Goal: Task Accomplishment & Management: Complete application form

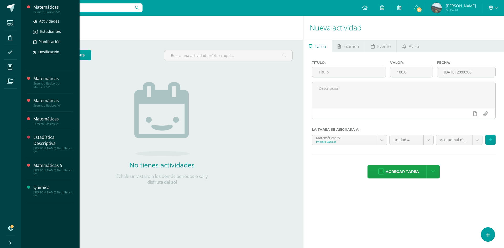
click at [47, 12] on div "Primero Básicos "A"" at bounding box center [53, 12] width 40 height 4
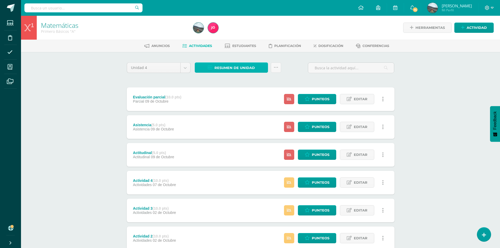
click at [247, 67] on span "Resumen de unidad" at bounding box center [234, 68] width 40 height 10
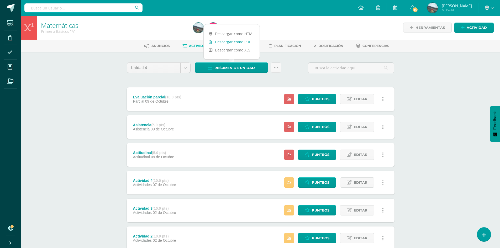
click at [237, 42] on link "Descargar como PDF" at bounding box center [232, 42] width 56 height 8
click at [417, 73] on div "Matemáticas Primero Básicos "A" Herramientas Detalle de asistencias Actividad A…" at bounding box center [260, 164] width 479 height 297
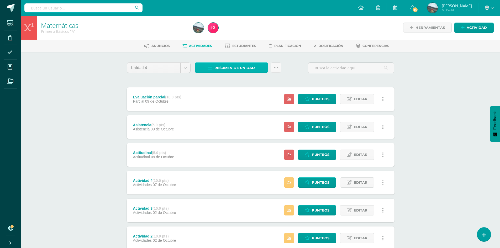
click at [246, 68] on span "Resumen de unidad" at bounding box center [234, 68] width 40 height 10
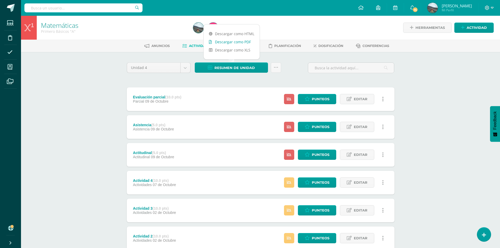
click at [231, 41] on link "Descargar como PDF" at bounding box center [232, 42] width 56 height 8
click at [462, 30] on icon at bounding box center [462, 27] width 3 height 4
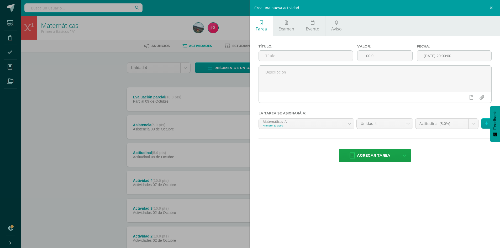
click at [86, 123] on div "Crea una nueva actividad Tarea Examen Evento Aviso Título: Valor: 100.0 Fecha: …" at bounding box center [250, 124] width 500 height 248
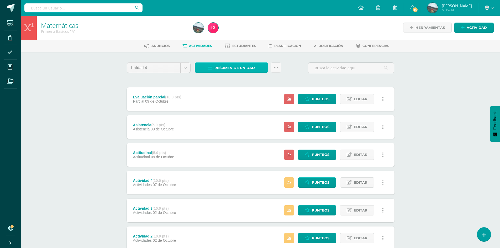
click at [249, 68] on span "Resumen de unidad" at bounding box center [234, 68] width 40 height 10
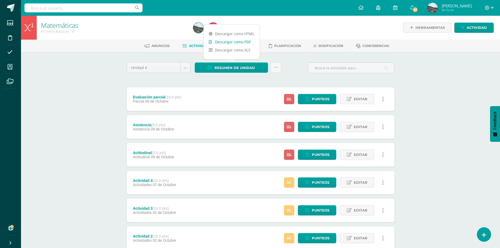
click at [231, 42] on link "Descargar como PDF" at bounding box center [232, 42] width 56 height 8
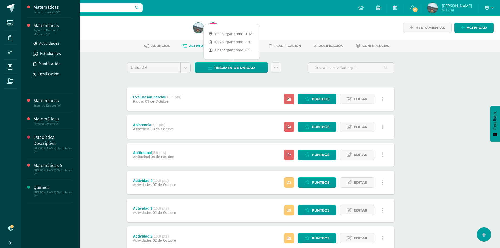
click at [43, 31] on div "Segundo Básico por Madurez "A"" at bounding box center [53, 32] width 40 height 7
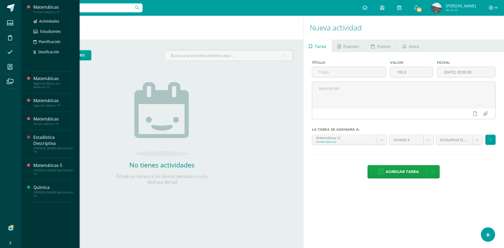
click at [39, 9] on div "Matemáticas" at bounding box center [53, 7] width 40 height 6
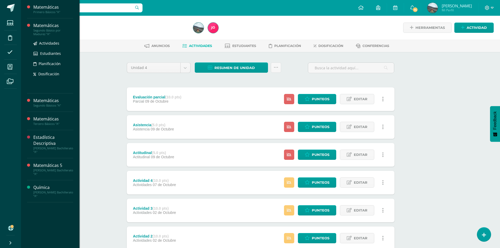
click at [41, 30] on div "Segundo Básico por Madurez "A"" at bounding box center [53, 32] width 40 height 7
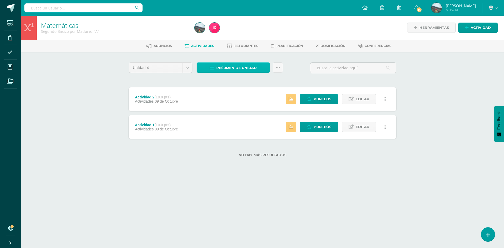
click at [240, 67] on span "Resumen de unidad" at bounding box center [236, 68] width 40 height 10
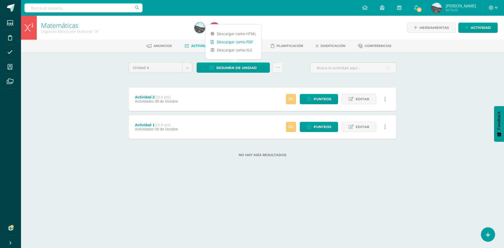
click at [236, 41] on link "Descargar como PDF" at bounding box center [233, 42] width 56 height 8
click at [471, 32] on span "Actividad" at bounding box center [480, 28] width 20 height 10
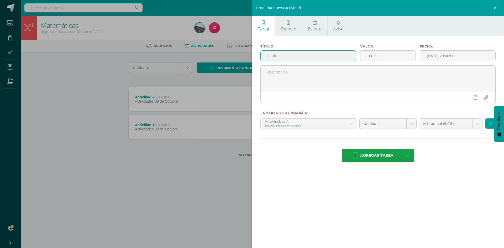
click at [303, 55] on input "text" at bounding box center [308, 56] width 95 height 10
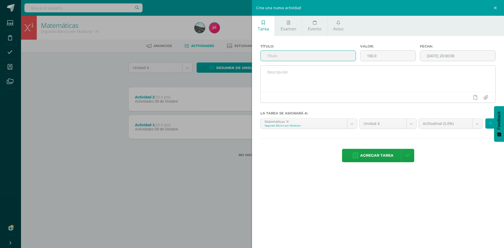
type input "a"
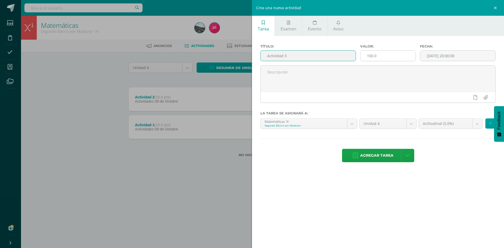
type input "Actividad 3"
click at [383, 58] on input "100.0" at bounding box center [387, 56] width 55 height 10
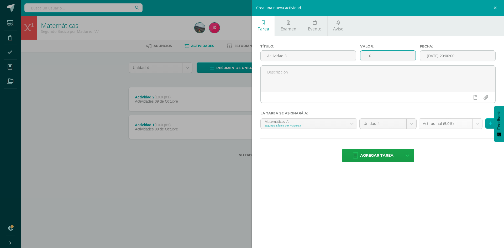
type input "10"
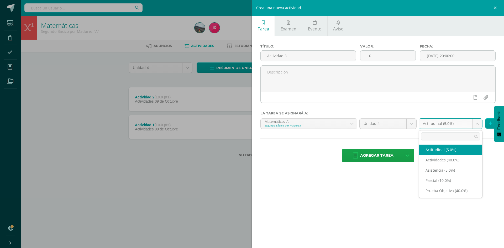
click at [480, 125] on body "Estudiantes Disciplina Asistencia Mis cursos Archivos Soporte Ayuda Reportar un…" at bounding box center [252, 87] width 504 height 174
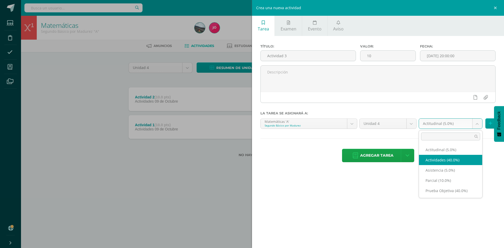
select select "22663"
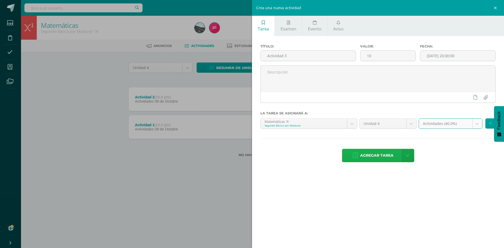
click at [384, 156] on span "Agregar tarea" at bounding box center [376, 155] width 33 height 13
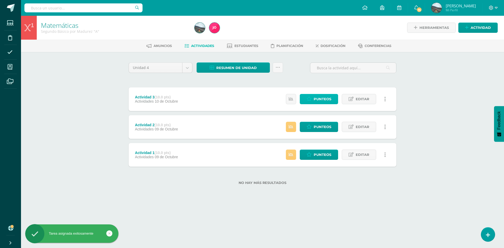
click at [320, 97] on span "Punteos" at bounding box center [323, 99] width 18 height 10
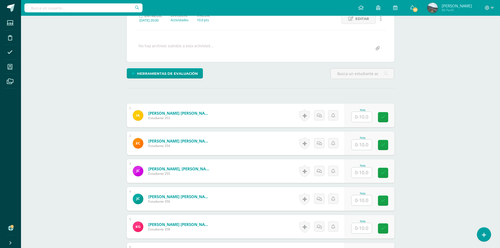
scroll to position [79, 0]
click at [361, 116] on input "text" at bounding box center [364, 117] width 21 height 10
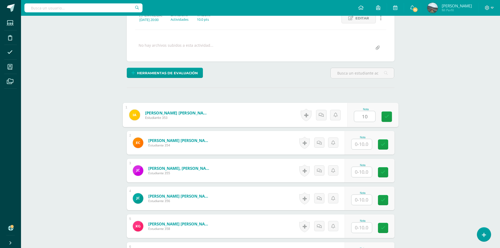
type input "10"
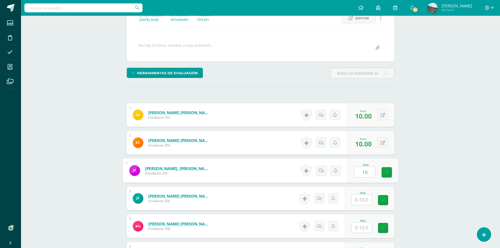
type input "10"
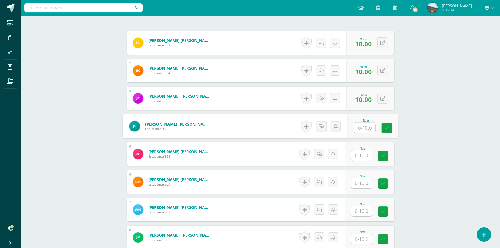
scroll to position [158, 0]
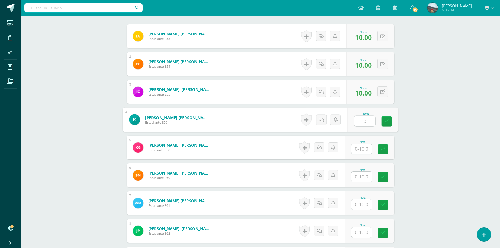
type input "0"
click at [385, 145] on button at bounding box center [386, 147] width 11 height 11
type input "0"
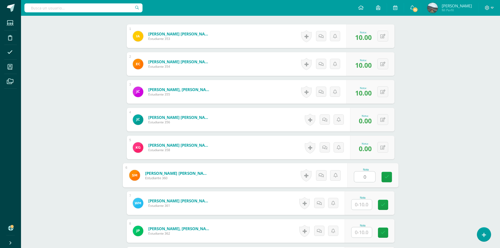
type input "0"
type input "10"
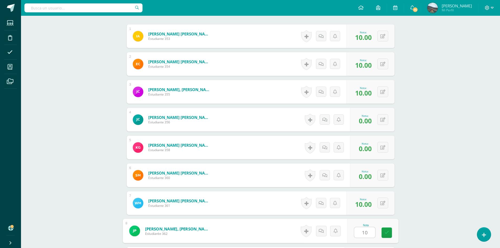
type input "10"
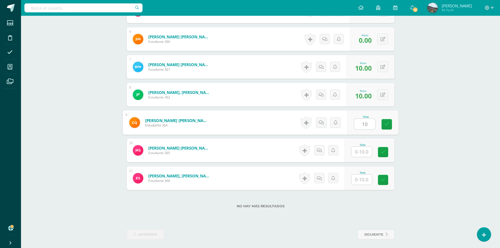
type input "10"
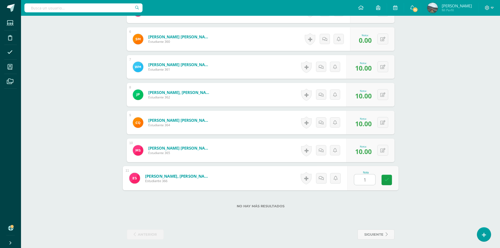
type input "10"
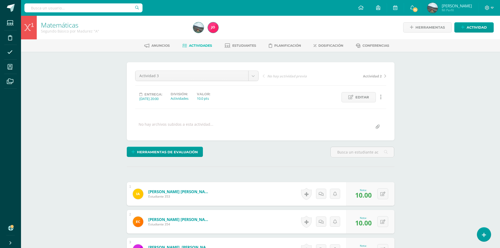
scroll to position [0, 0]
click at [463, 29] on icon at bounding box center [462, 27] width 3 height 4
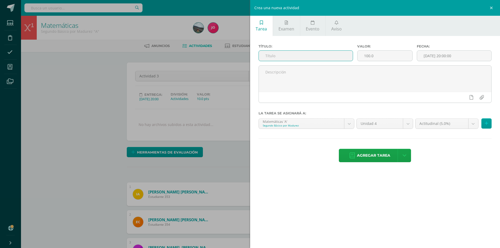
click at [312, 59] on input "text" at bounding box center [306, 56] width 94 height 10
click at [312, 59] on input "Actividad" at bounding box center [306, 56] width 94 height 10
type input "Actividad 4"
click at [384, 56] on input "100.0" at bounding box center [384, 56] width 55 height 10
type input "10"
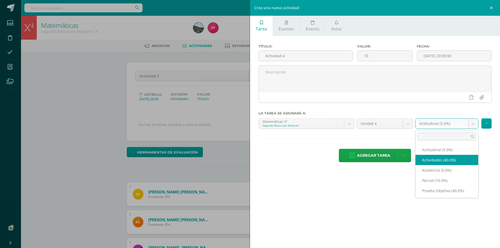
select select "22663"
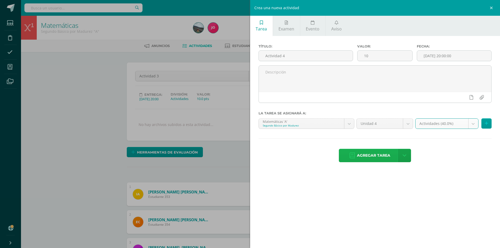
click at [375, 158] on span "Agregar tarea" at bounding box center [373, 155] width 33 height 13
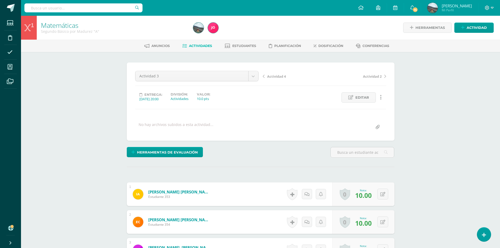
click at [274, 77] on span "Actividad 4" at bounding box center [276, 76] width 19 height 5
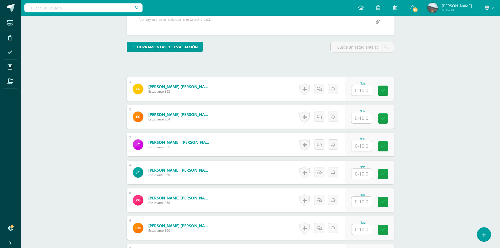
scroll to position [105, 0]
click at [369, 90] on input "text" at bounding box center [364, 90] width 21 height 10
type input "10"
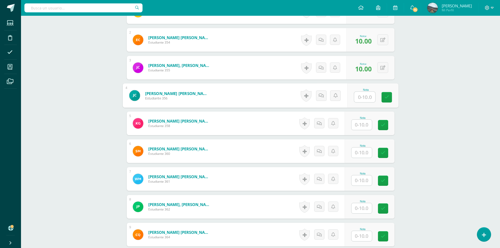
scroll to position [184, 0]
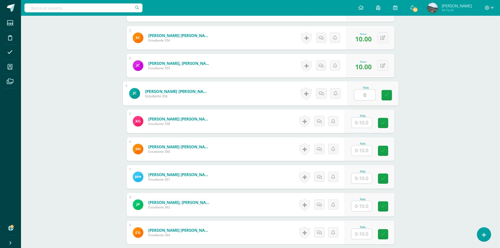
type input "0"
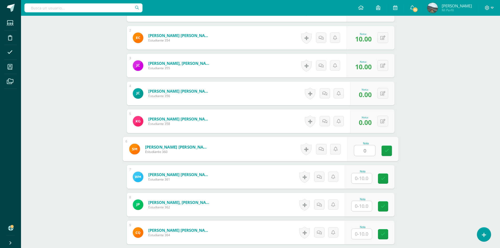
type input "0"
type input "10"
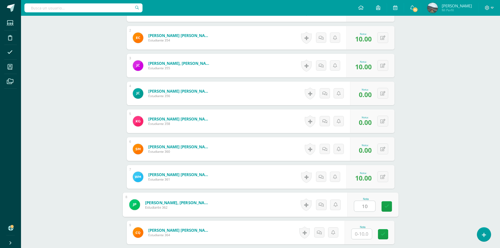
type input "10"
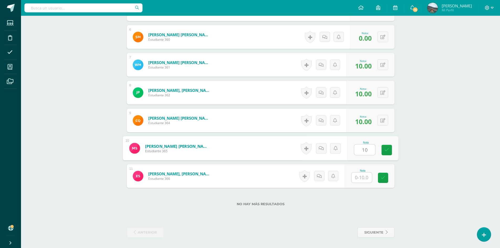
type input "10"
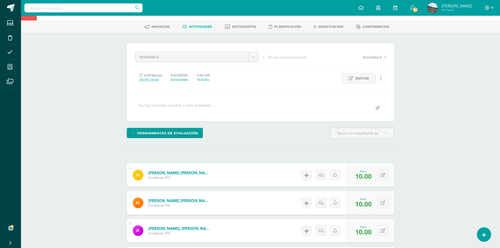
scroll to position [0, 0]
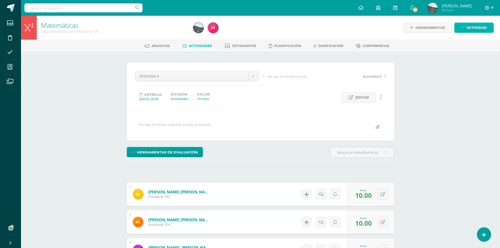
click at [458, 31] on link "Actividad" at bounding box center [473, 28] width 39 height 10
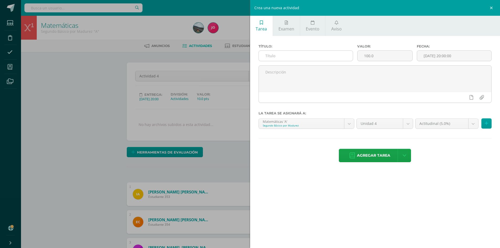
click at [311, 53] on input "text" at bounding box center [306, 56] width 94 height 10
type input "Asistencia"
click at [373, 54] on input "100.0" at bounding box center [384, 56] width 55 height 10
type input "10"
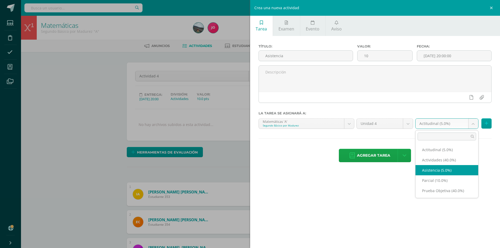
select select "22666"
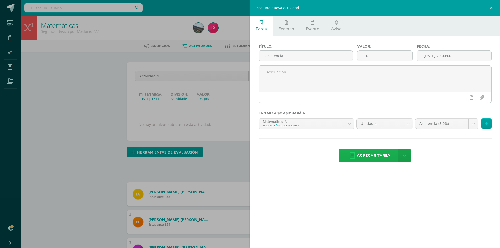
click at [371, 152] on span "Agregar tarea" at bounding box center [373, 155] width 33 height 13
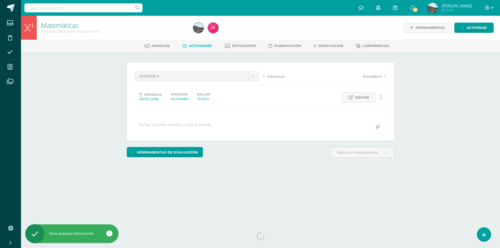
click at [278, 76] on span "Asistencia" at bounding box center [275, 76] width 17 height 5
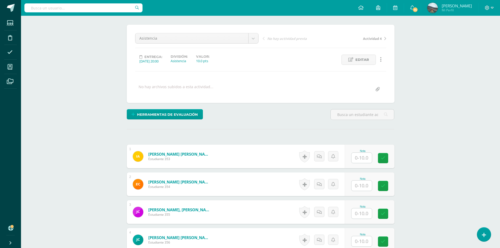
scroll to position [105, 0]
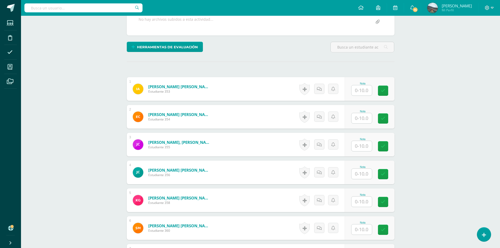
click at [366, 93] on input "text" at bounding box center [361, 90] width 20 height 10
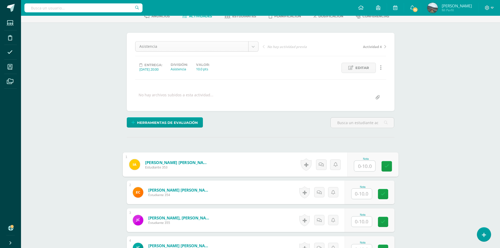
scroll to position [0, 0]
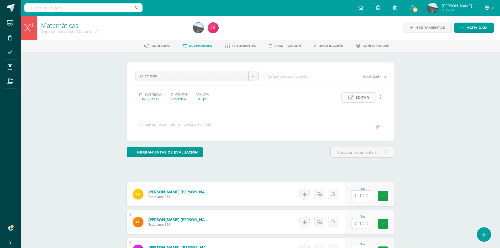
click at [350, 97] on icon at bounding box center [350, 97] width 5 height 4
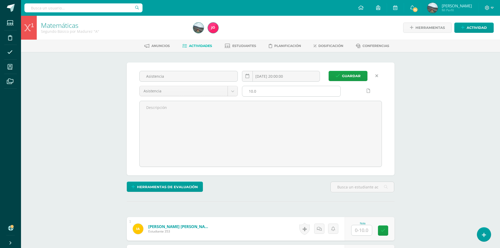
click at [254, 92] on input "10.0" at bounding box center [291, 91] width 98 height 10
type input "0"
type input "5"
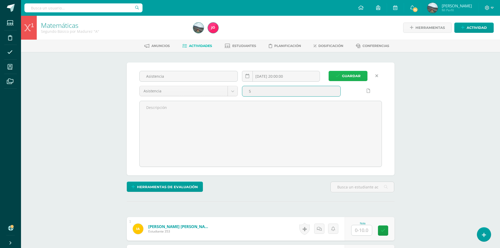
click at [340, 74] on icon "submit" at bounding box center [337, 76] width 4 height 4
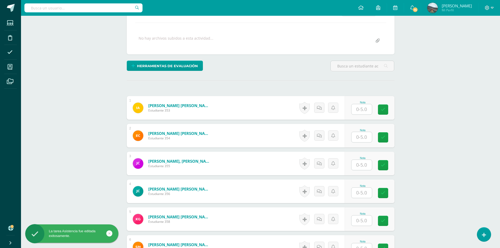
scroll to position [87, 0]
click at [363, 108] on input "text" at bounding box center [361, 109] width 20 height 10
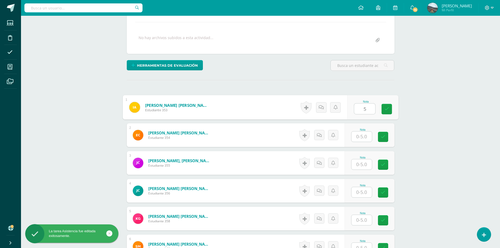
type input "5"
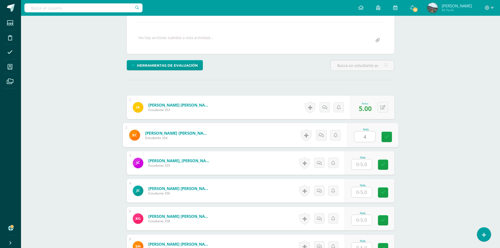
type input "4"
type input "5"
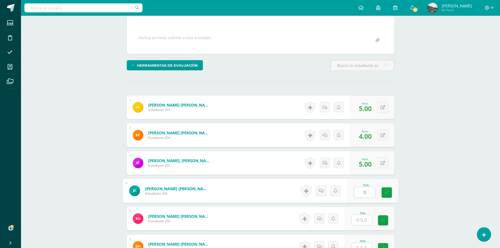
type input "0"
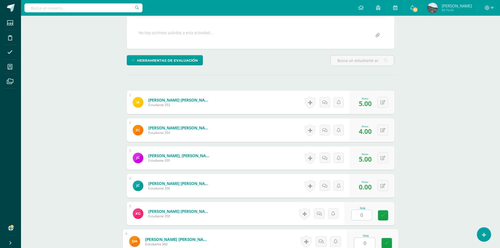
type input "0"
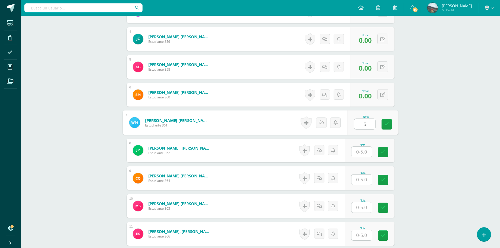
type input "5"
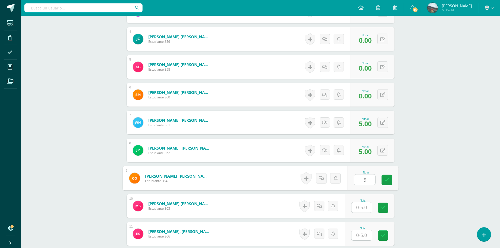
type input "5"
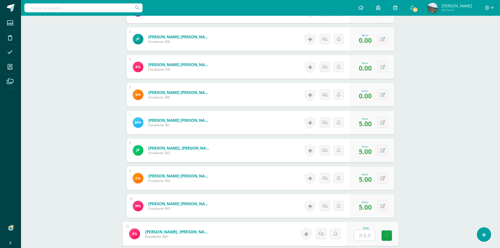
type input "5"
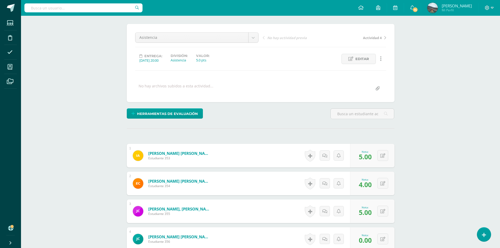
scroll to position [0, 0]
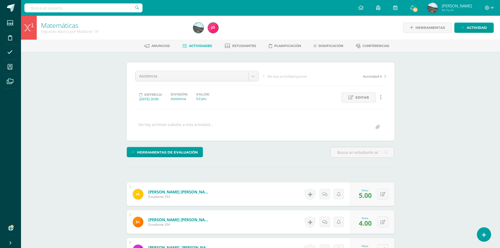
click at [466, 20] on div "Herramientas Detalle de asistencias Actividad" at bounding box center [420, 28] width 148 height 24
click at [465, 26] on link "Actividad" at bounding box center [473, 28] width 39 height 10
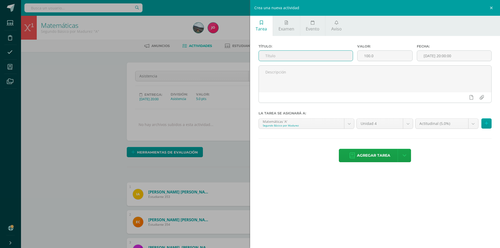
click at [316, 54] on input "text" at bounding box center [306, 56] width 94 height 10
type input "Actitudinal"
drag, startPoint x: 391, startPoint y: 62, endPoint x: 369, endPoint y: 59, distance: 22.5
click at [358, 64] on div "Valor: 100.0" at bounding box center [384, 54] width 59 height 21
drag, startPoint x: 375, startPoint y: 59, endPoint x: 331, endPoint y: 60, distance: 44.6
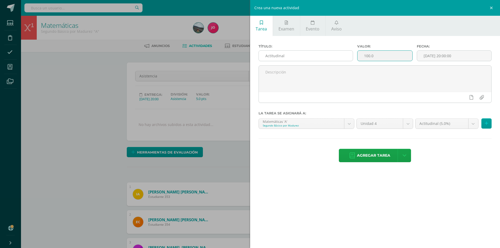
click at [331, 60] on div "Título: Actitudinal Valor: 100.0 Fecha: 2025-10-10 20:00:00" at bounding box center [374, 54] width 237 height 21
type input "5"
click at [371, 155] on span "Agregar tarea" at bounding box center [373, 155] width 33 height 13
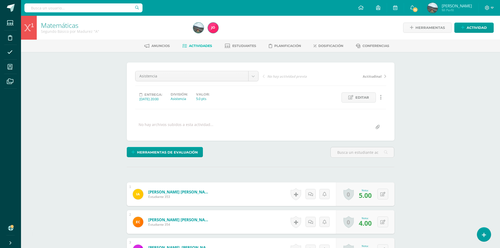
scroll to position [0, 0]
click at [371, 76] on span "Actitudinal" at bounding box center [372, 76] width 19 height 5
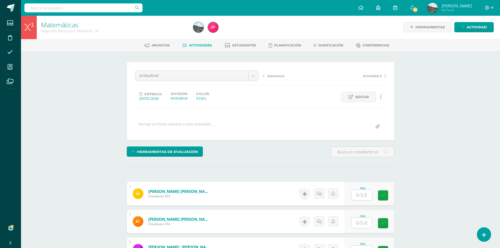
scroll to position [105, 0]
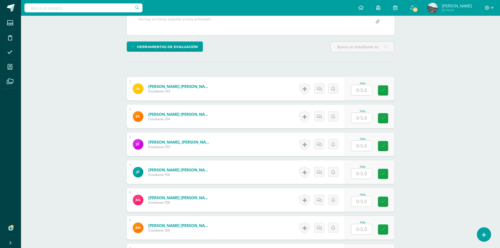
click at [359, 91] on input "text" at bounding box center [361, 90] width 20 height 10
type input "5"
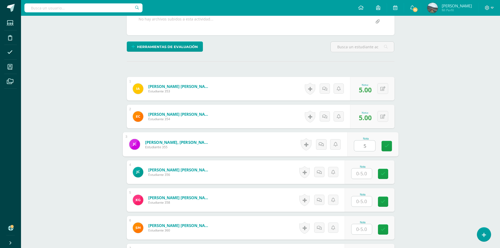
type input "5"
type input "0"
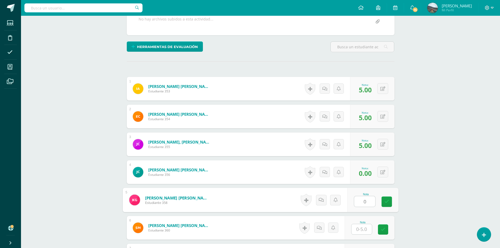
type input "0"
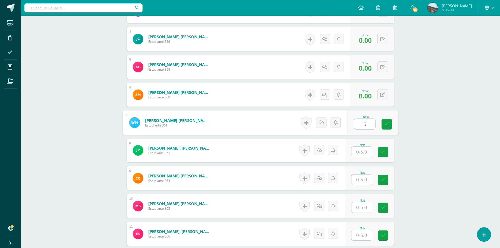
type input "5"
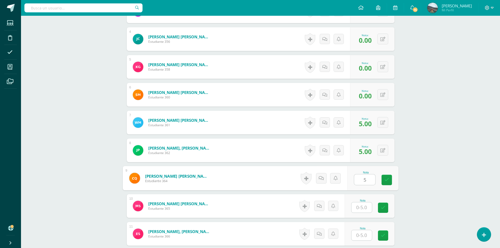
type input "5"
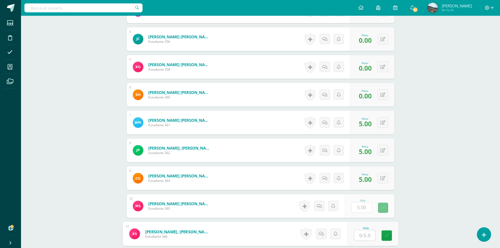
type input "5"
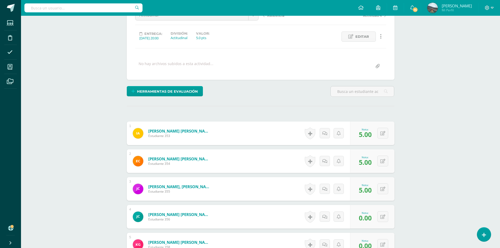
scroll to position [0, 0]
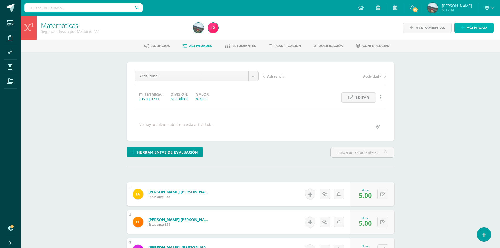
click at [459, 28] on link "Actividad" at bounding box center [473, 28] width 39 height 10
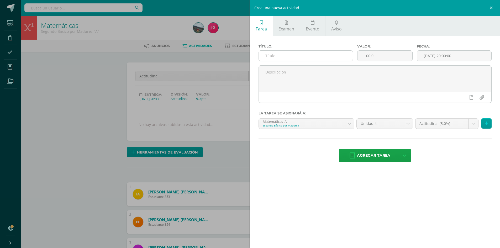
click at [297, 55] on input "text" at bounding box center [306, 56] width 94 height 10
type input "Evaluación parcial"
click at [378, 60] on input "100.0" at bounding box center [384, 56] width 55 height 10
type input "10"
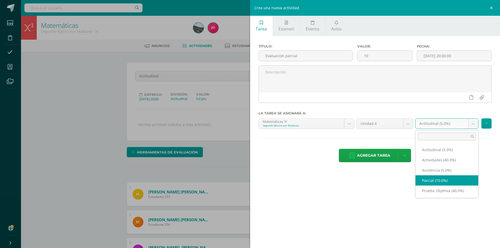
select select "22664"
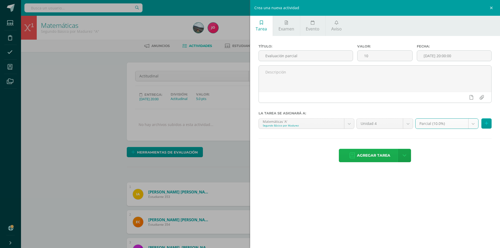
click at [376, 159] on span "Agregar tarea" at bounding box center [373, 155] width 33 height 13
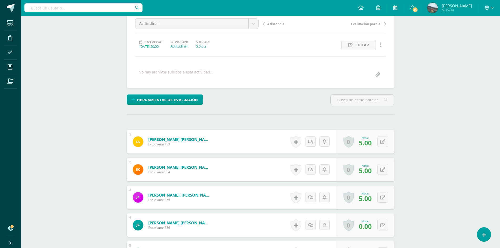
scroll to position [0, 0]
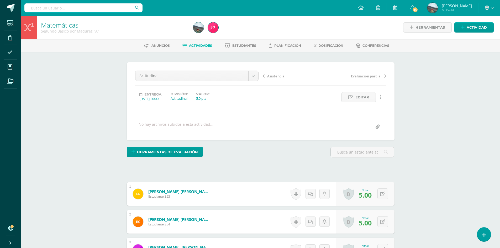
click at [365, 75] on span "Evaluación parcial" at bounding box center [366, 76] width 31 height 5
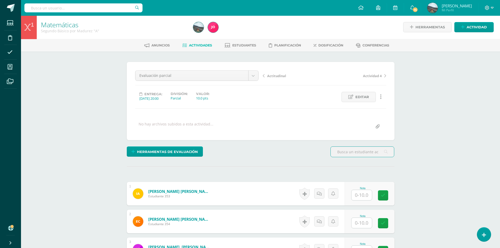
scroll to position [79, 0]
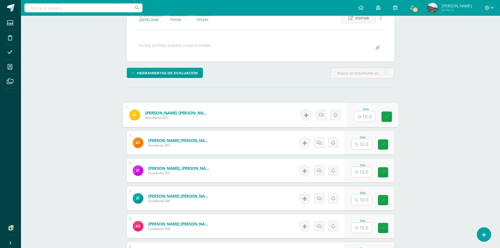
click at [359, 120] on input "text" at bounding box center [364, 116] width 21 height 10
type input "9"
type input "8"
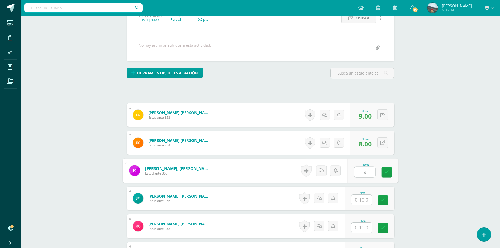
type input "9"
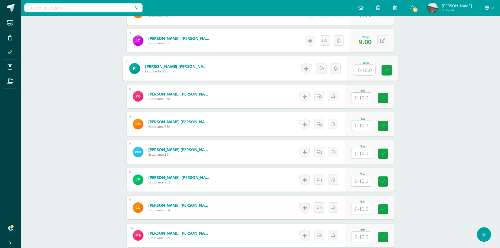
scroll to position [210, 0]
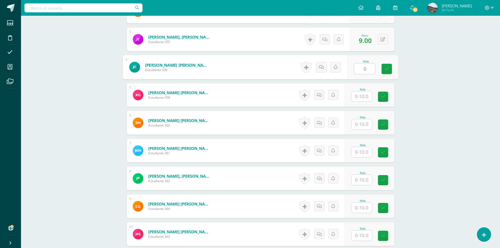
type input "0"
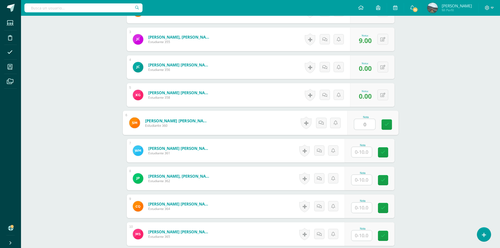
type input "0"
type input "10"
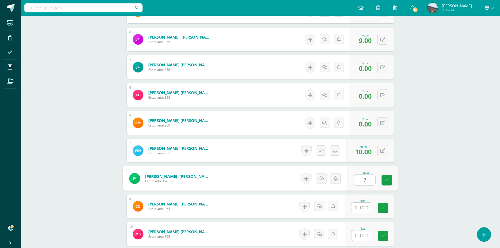
type input "7"
type input "8"
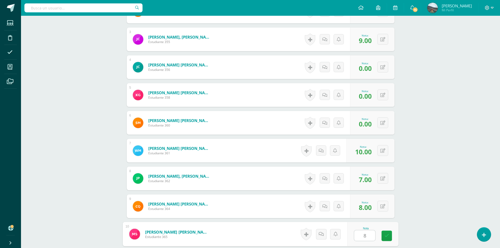
type input "8"
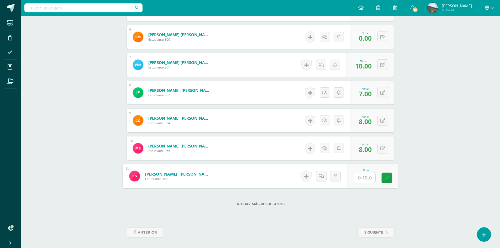
type input "8"
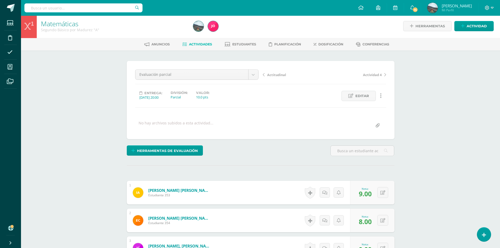
scroll to position [0, 0]
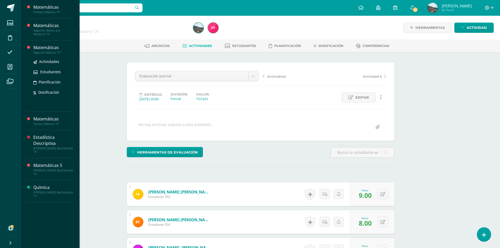
click at [49, 49] on div "Matemáticas" at bounding box center [53, 48] width 40 height 6
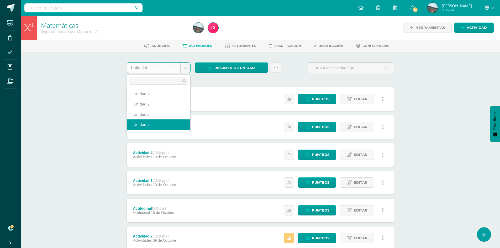
click at [188, 68] on body "Estudiantes Disciplina Asistencia Mis cursos Archivos Soporte Ayuda Reportar un…" at bounding box center [250, 156] width 500 height 313
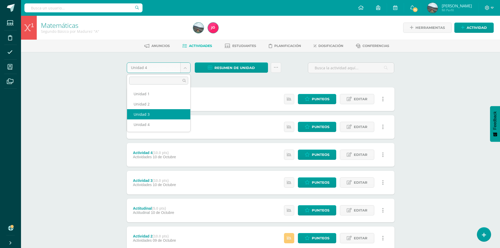
select select "Unidad 3"
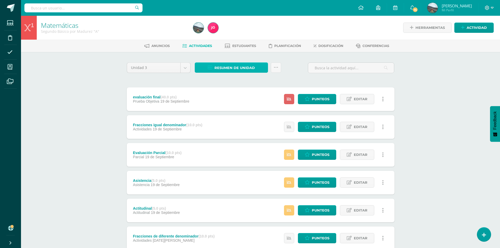
click at [226, 70] on span "Resumen de unidad" at bounding box center [234, 68] width 40 height 10
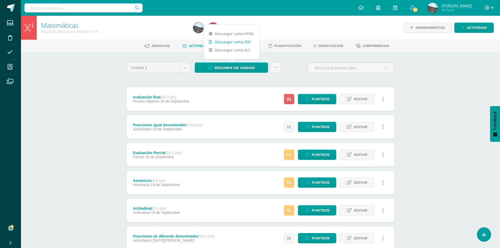
click at [228, 43] on link "Descargar como PDF" at bounding box center [232, 42] width 56 height 8
click at [186, 86] on div "Unidad 3 Unidad 1 Unidad 2 Unidad 3 Unidad 4 Resumen de unidad Subir actividade…" at bounding box center [261, 196] width 272 height 268
click at [245, 46] on span "Estudiantes" at bounding box center [244, 46] width 24 height 4
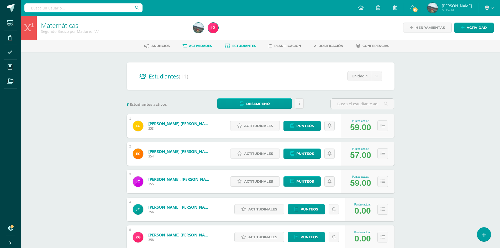
click at [200, 43] on link "Actividades" at bounding box center [197, 46] width 30 height 8
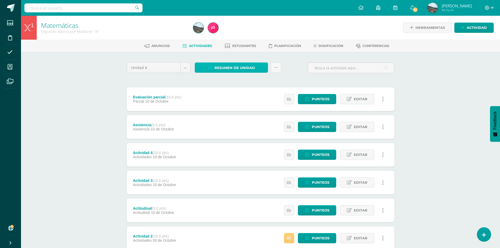
click at [215, 68] on span "Resumen de unidad" at bounding box center [234, 68] width 40 height 10
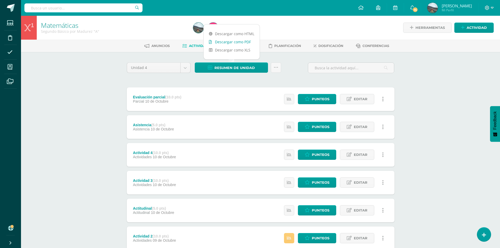
click at [238, 43] on link "Descargar como PDF" at bounding box center [232, 42] width 56 height 8
click at [463, 28] on icon at bounding box center [462, 27] width 3 height 4
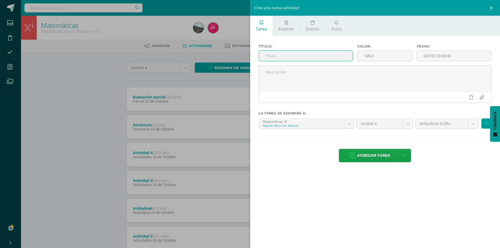
click at [292, 58] on input "text" at bounding box center [306, 56] width 94 height 10
type input "Evaluación final"
click at [380, 54] on input "100.0" at bounding box center [384, 56] width 55 height 10
type input "1"
type input "40"
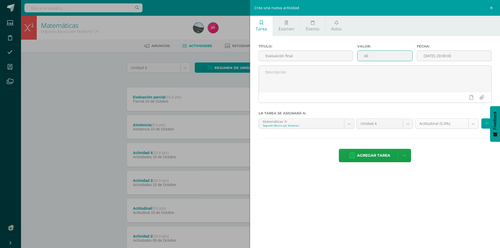
click at [475, 123] on body "Estudiantes Disciplina Asistencia Mis cursos Archivos Soporte Ayuda Reportar un…" at bounding box center [250, 156] width 500 height 313
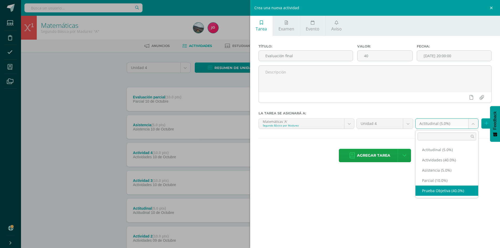
select select "22667"
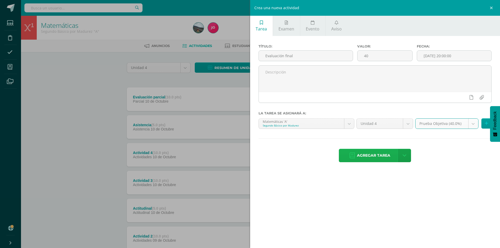
click at [362, 155] on span "Agregar tarea" at bounding box center [373, 155] width 33 height 13
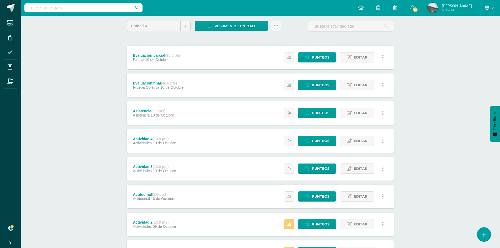
scroll to position [40, 0]
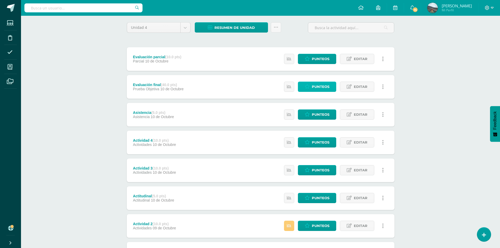
click at [318, 88] on span "Punteos" at bounding box center [321, 87] width 18 height 10
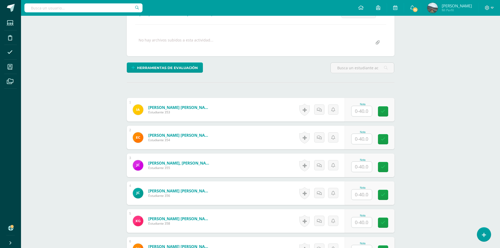
scroll to position [105, 0]
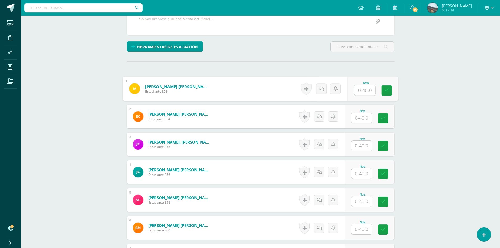
click at [368, 93] on input "text" at bounding box center [364, 90] width 21 height 10
type input "35"
type input "30"
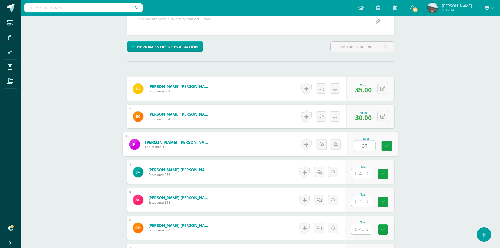
type input "37"
type input "0"
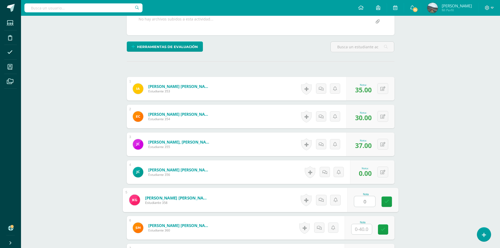
type input "0"
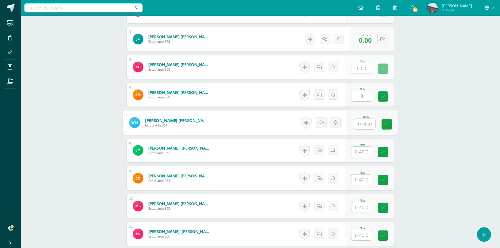
type input "0"
type input "40"
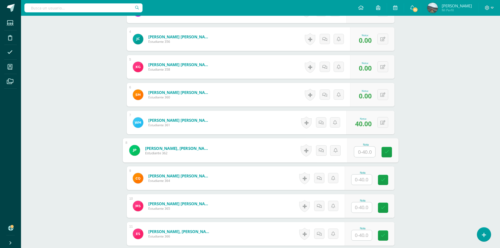
type input "3"
type input "29"
type input "2"
type input "30"
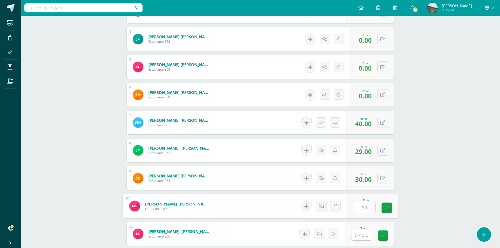
type input "31"
type input "29"
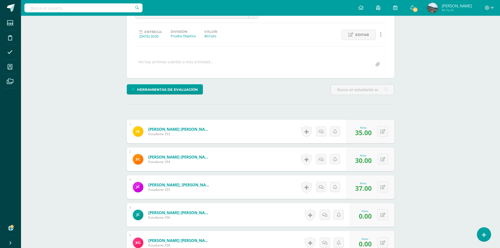
scroll to position [0, 0]
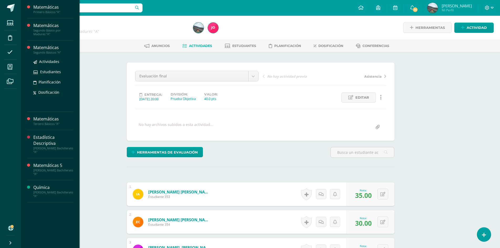
click at [41, 50] on div "Matemáticas" at bounding box center [53, 48] width 40 height 6
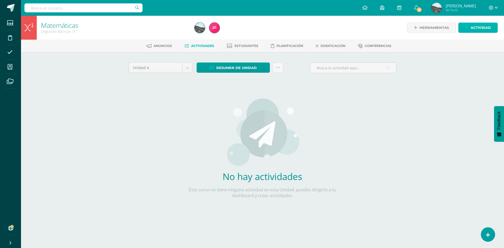
click at [466, 30] on link "Actividad" at bounding box center [477, 28] width 39 height 10
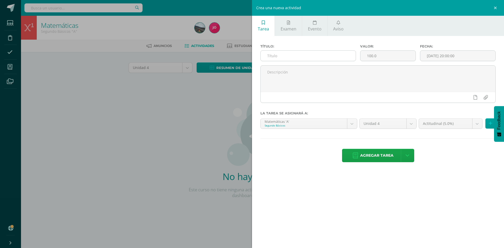
click at [297, 57] on input "text" at bounding box center [308, 56] width 95 height 10
type input "Actividad 1"
click at [378, 55] on input "100.0" at bounding box center [387, 56] width 55 height 10
type input "10"
click at [484, 125] on div "Actitudinal (5.0%) Actitudinal (5.0%) Actividades (40.0%) Asistencia (5.0%) Par…" at bounding box center [456, 125] width 79 height 15
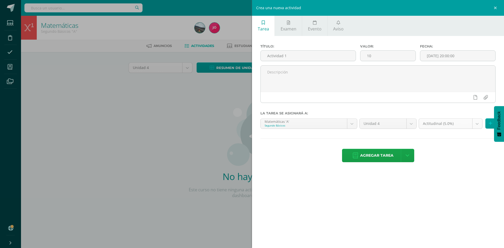
click at [477, 125] on body "Estudiantes Disciplina Asistencia Mis cursos Archivos Soporte Ayuda Reportar un…" at bounding box center [252, 112] width 504 height 225
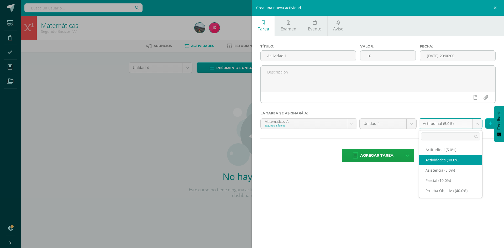
select select "22668"
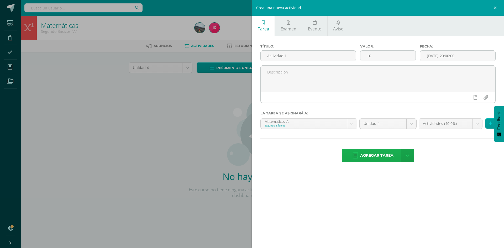
click at [368, 156] on span "Agregar tarea" at bounding box center [376, 155] width 33 height 13
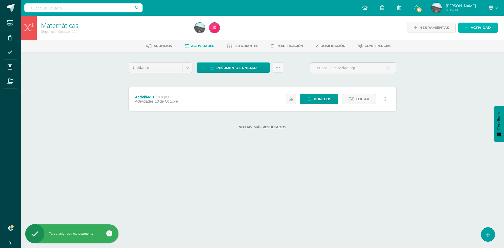
click at [470, 25] on link "Actividad" at bounding box center [477, 28] width 39 height 10
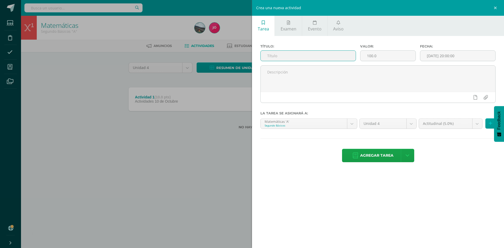
click at [344, 59] on input "text" at bounding box center [308, 56] width 95 height 10
type input "Actividad 2"
click at [389, 55] on input "100.0" at bounding box center [387, 56] width 55 height 10
type input "10"
click at [478, 122] on body "Tarea asignada exitosamente Estudiantes Disciplina Asistencia Mis cursos Archiv…" at bounding box center [252, 73] width 504 height 146
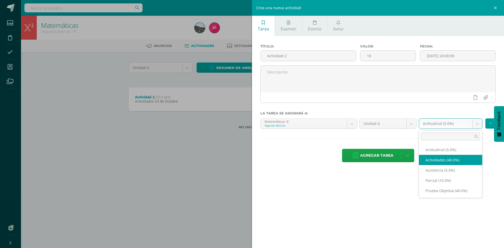
select select "22668"
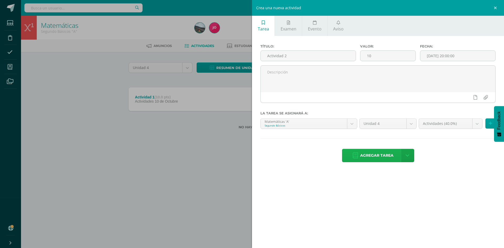
click at [365, 159] on span "Agregar tarea" at bounding box center [376, 155] width 33 height 13
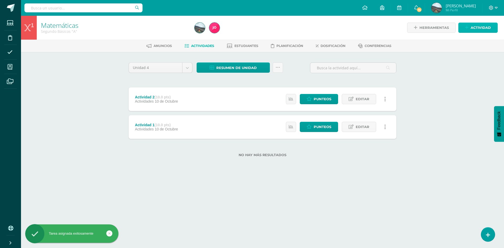
click at [463, 24] on link "Actividad" at bounding box center [477, 28] width 39 height 10
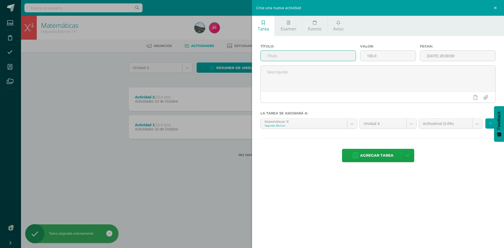
click at [335, 52] on input "text" at bounding box center [308, 56] width 95 height 10
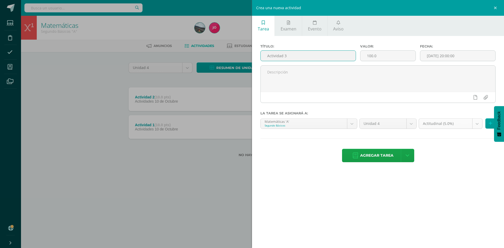
type input "Actividad 3"
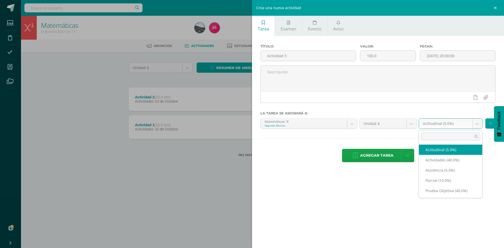
click at [479, 124] on body "Tarea asignada exitosamente Estudiantes Disciplina Asistencia Mis cursos Archiv…" at bounding box center [252, 87] width 504 height 174
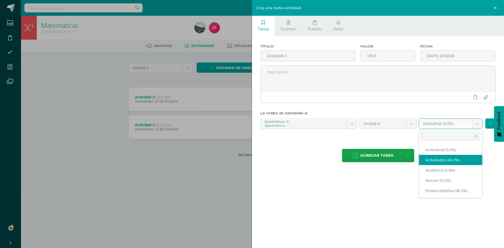
select select "22668"
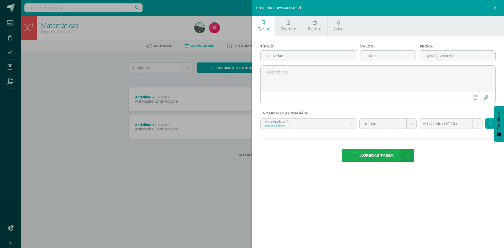
click at [384, 156] on span "Agregar tarea" at bounding box center [376, 155] width 33 height 13
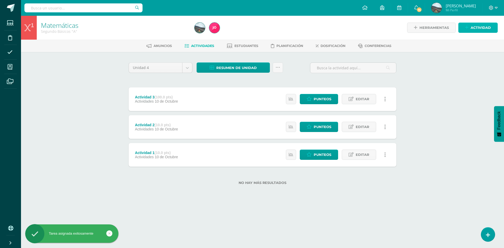
click at [464, 24] on link "Actividad" at bounding box center [477, 28] width 39 height 10
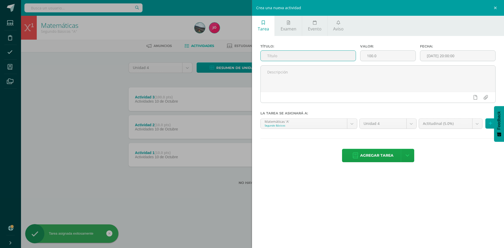
click at [336, 52] on input "text" at bounding box center [308, 56] width 95 height 10
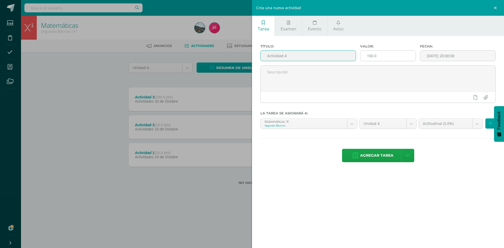
type input "Actividad 4"
click at [393, 55] on input "100.0" at bounding box center [387, 56] width 55 height 10
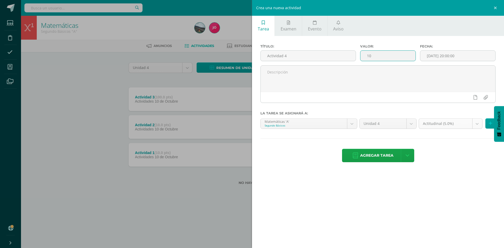
type input "10"
click at [475, 124] on body "Tarea asignada exitosamente Estudiantes Disciplina Asistencia Mis cursos Archiv…" at bounding box center [252, 101] width 504 height 202
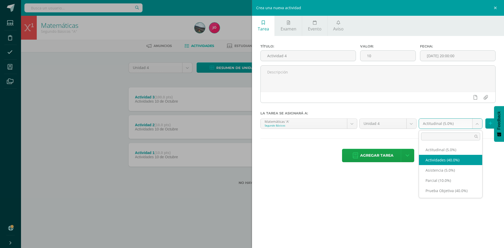
select select "22668"
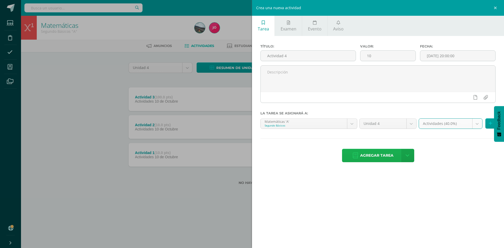
click at [363, 153] on span "Agregar tarea" at bounding box center [376, 155] width 33 height 13
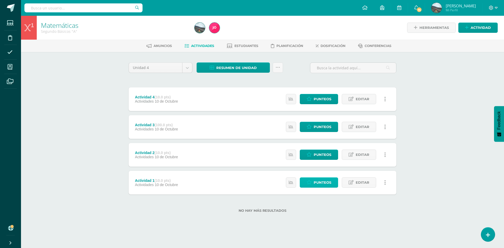
click at [318, 182] on span "Punteos" at bounding box center [323, 183] width 18 height 10
click at [190, 67] on body "Estudiantes Disciplina Asistencia Mis cursos Archivos Soporte Ayuda Reportar un…" at bounding box center [252, 114] width 504 height 229
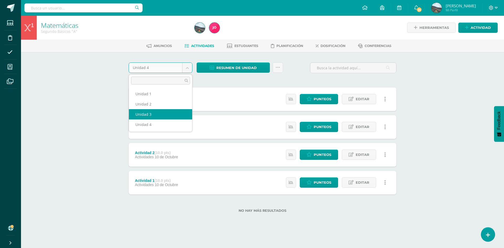
select select "Unidad 3"
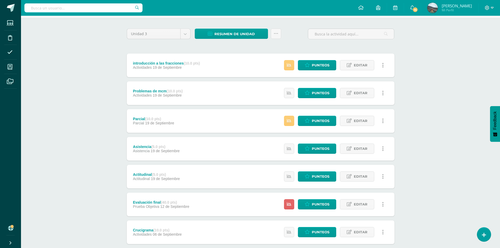
scroll to position [93, 0]
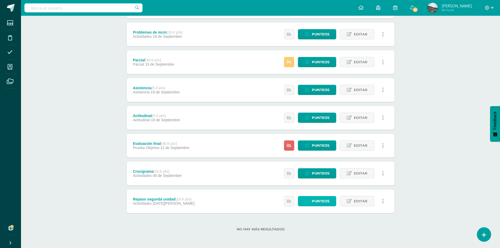
click at [321, 199] on span "Punteos" at bounding box center [321, 201] width 18 height 10
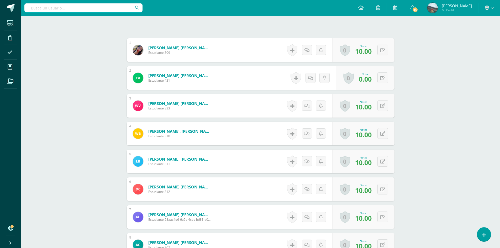
scroll to position [13, 0]
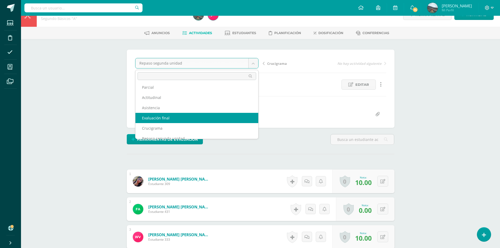
scroll to position [27, 0]
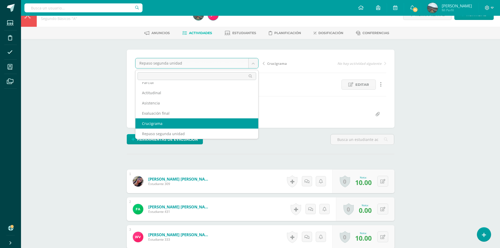
select select "/dashboard/teacher/grade-activity/22539/"
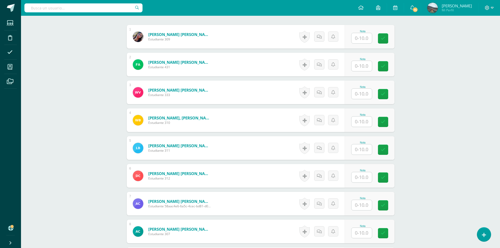
scroll to position [158, 0]
click at [364, 38] on input "text" at bounding box center [361, 38] width 20 height 10
type input "10"
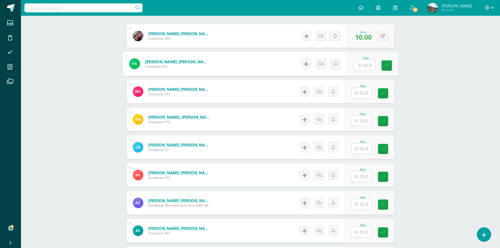
scroll to position [158, 0]
type input "10"
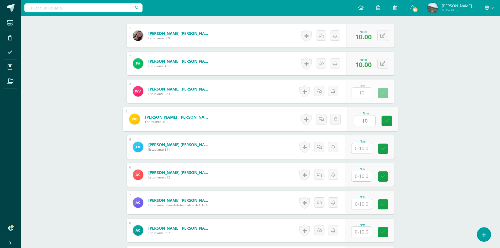
type input "10"
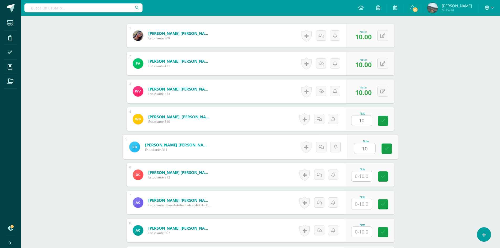
type input "10"
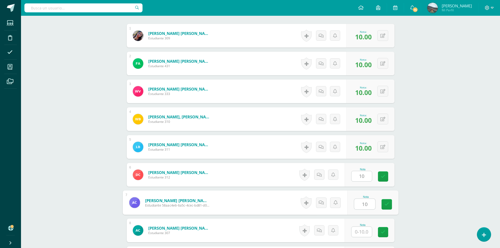
type input "10"
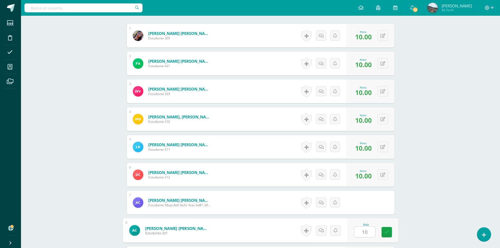
type input "10"
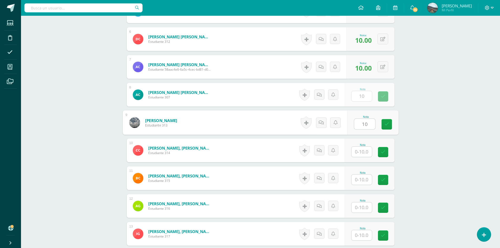
type input "10"
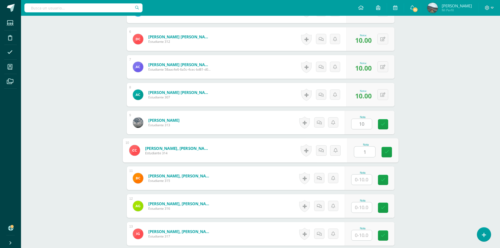
type input "1"
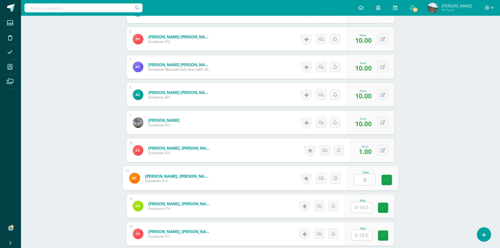
type input "0"
click at [387, 145] on div "0 Logros Logros obtenidos Aún no hay logros agregados Nota: 1.00" at bounding box center [372, 151] width 44 height 24
click at [381, 151] on button at bounding box center [382, 150] width 11 height 11
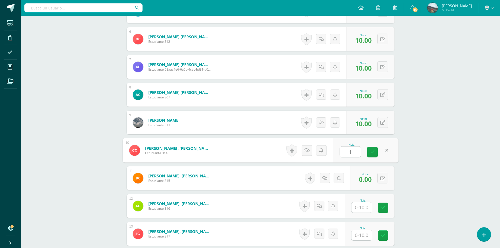
type input "10"
click at [385, 179] on button at bounding box center [386, 178] width 11 height 11
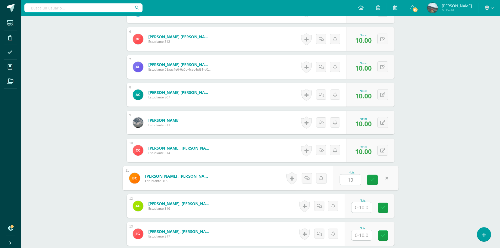
type input "10"
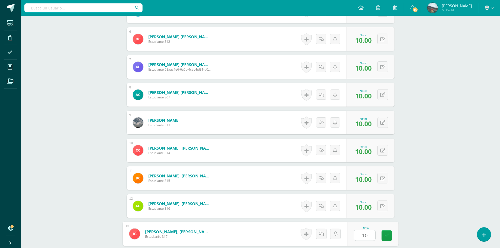
type input "10"
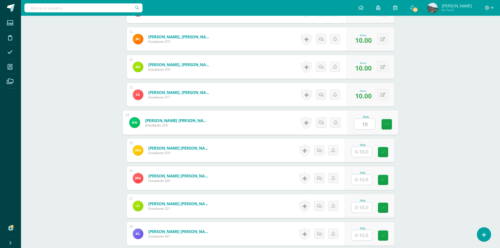
type input "10"
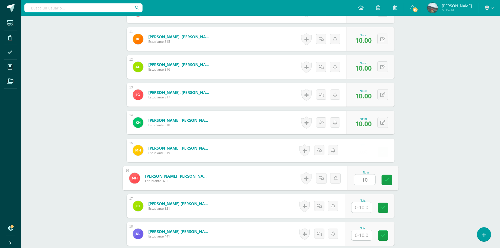
type input "10"
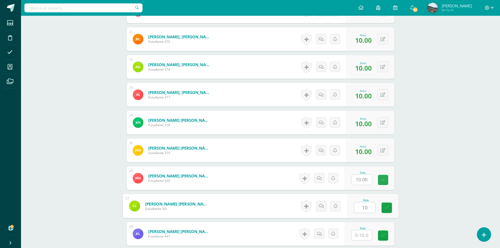
type input "10"
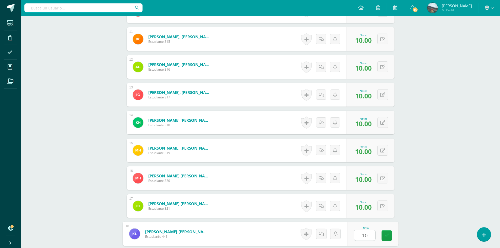
type input "10"
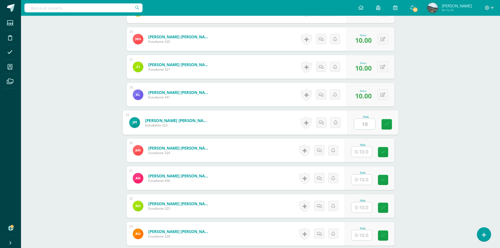
type input "10"
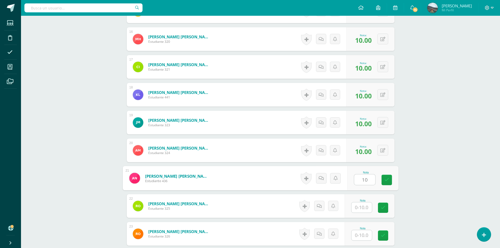
type input "10"
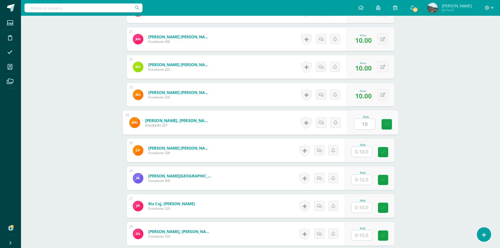
type input "10"
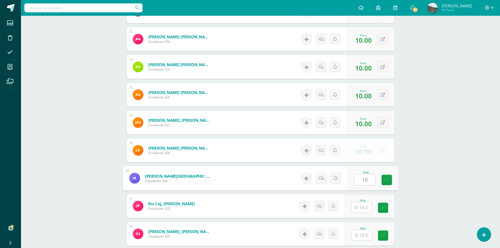
type input "10"
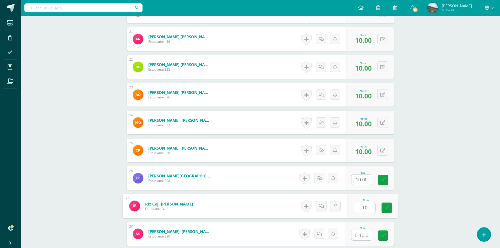
type input "10"
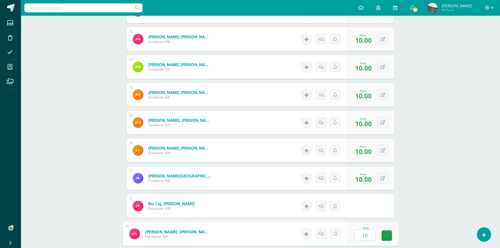
type input "10"
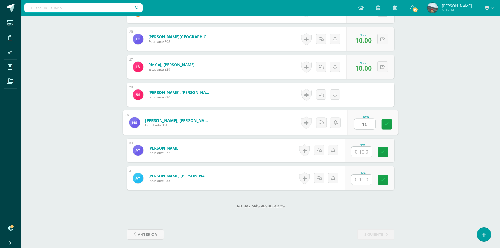
type input "10"
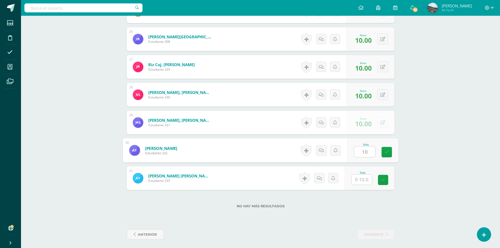
type input "10"
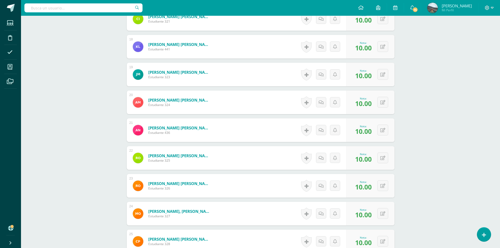
scroll to position [614, 0]
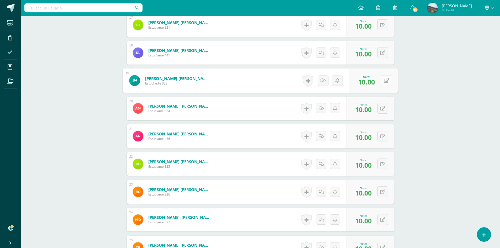
click at [378, 81] on div "0 Logros Logros obtenidos Aún no hay logros agregados Nota: 10.00" at bounding box center [373, 80] width 49 height 24
click at [386, 82] on icon at bounding box center [386, 80] width 5 height 4
type input "5"
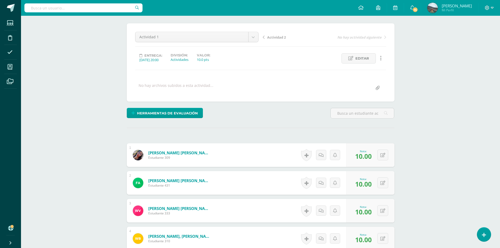
scroll to position [0, 0]
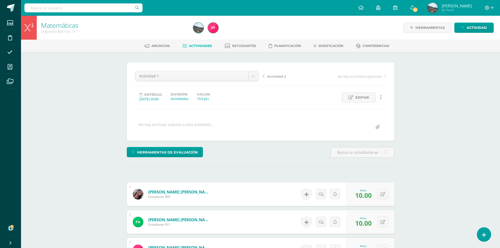
click at [279, 77] on span "Actividad 2" at bounding box center [276, 76] width 19 height 5
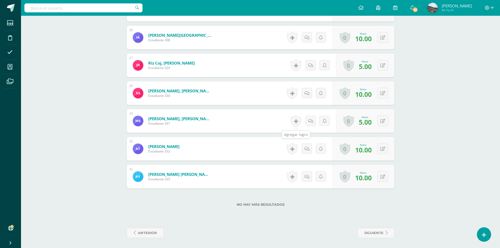
scroll to position [853, 0]
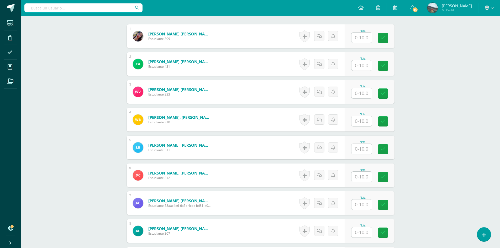
scroll to position [158, 0]
click at [361, 39] on input "text" at bounding box center [361, 37] width 20 height 10
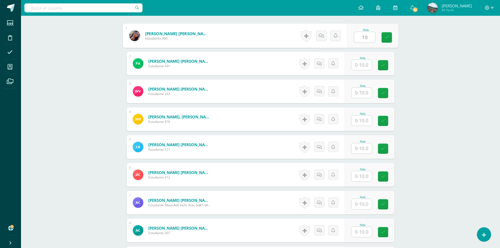
type input "10"
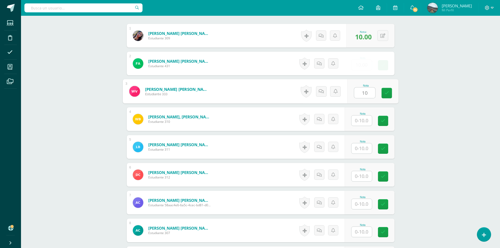
type input "10"
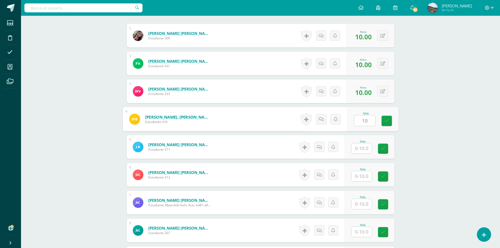
type input "10"
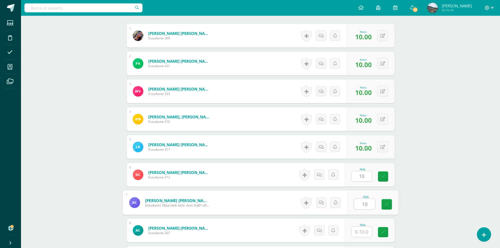
type input "10"
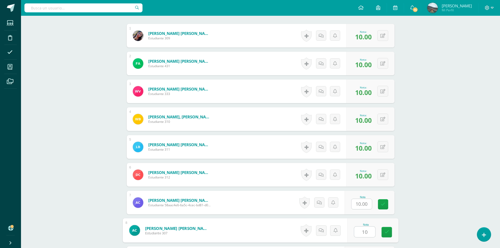
type input "10"
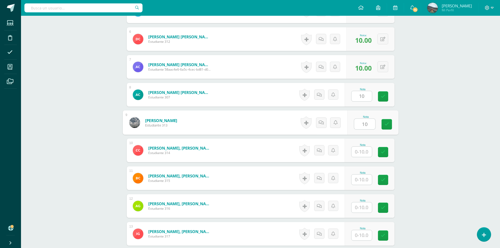
type input "10"
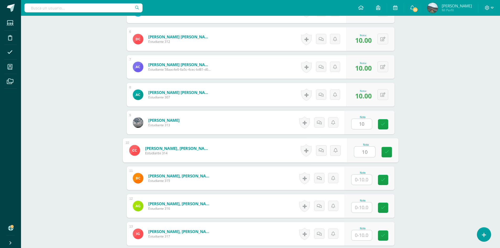
type input "10"
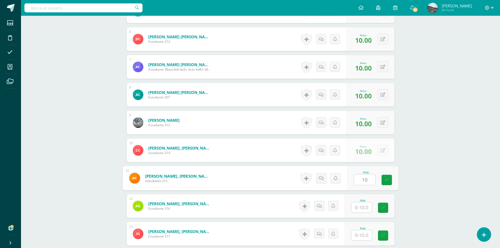
type input "10"
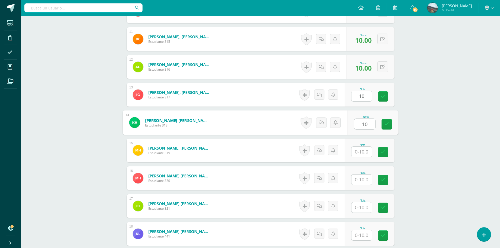
type input "10"
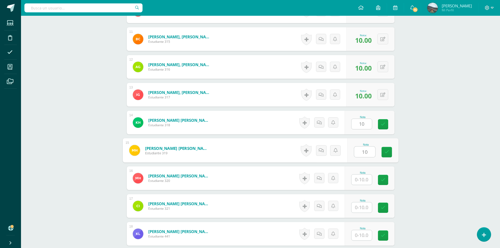
type input "10"
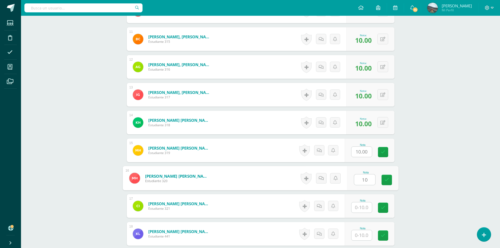
type input "10"
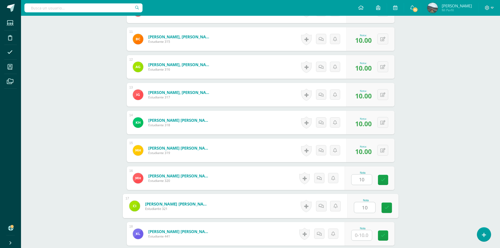
type input "10"
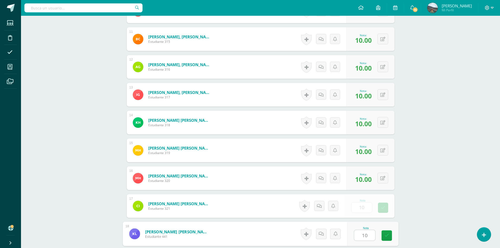
type input "10"
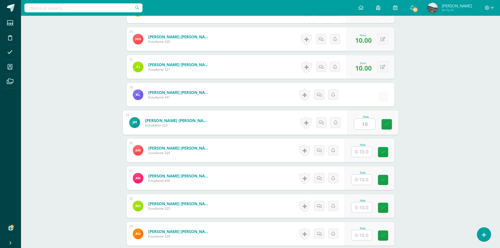
type input "10"
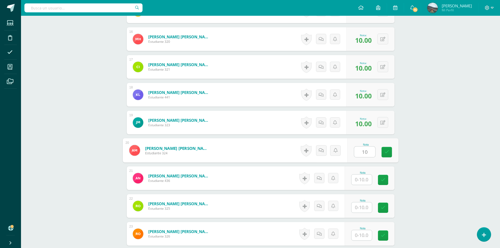
type input "10"
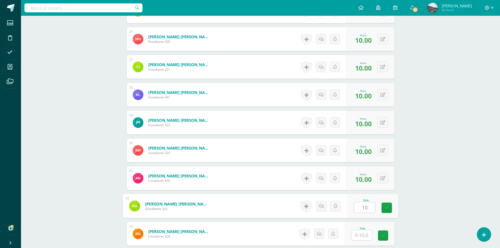
type input "10"
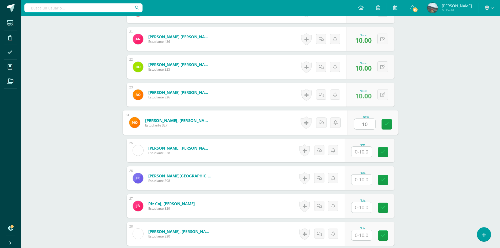
type input "10"
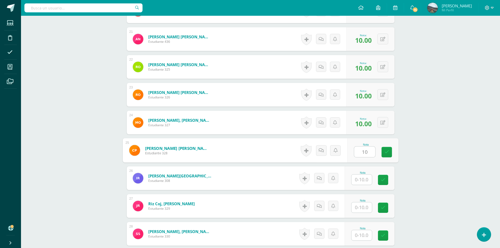
type input "10"
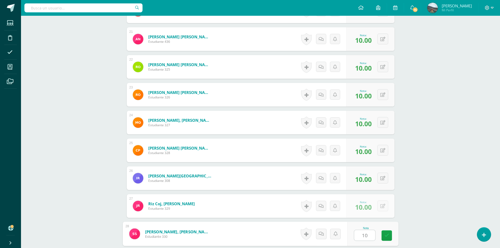
type input "10"
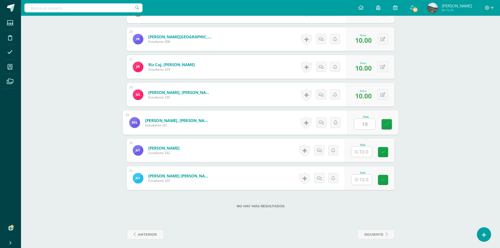
type input "10"
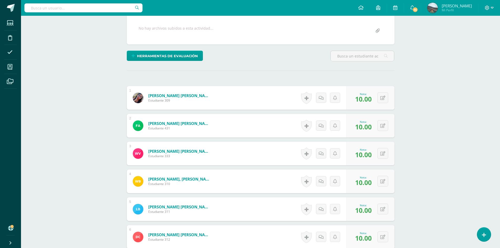
scroll to position [142, 0]
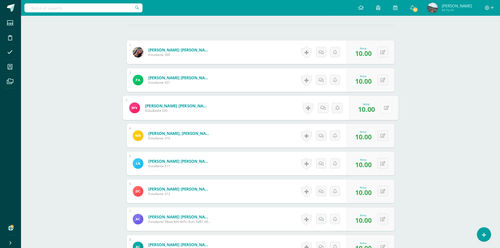
click at [385, 109] on button at bounding box center [386, 107] width 11 height 11
type input "3"
type input "6"
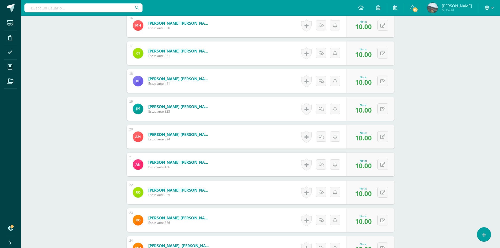
scroll to position [614, 0]
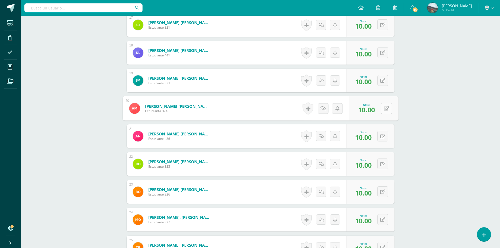
click at [384, 104] on button at bounding box center [386, 108] width 11 height 11
type input "6"
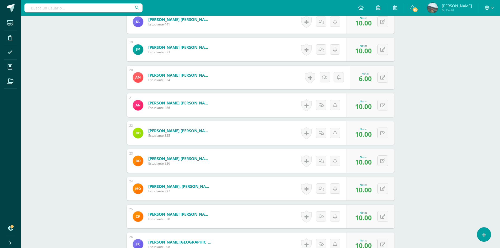
scroll to position [693, 0]
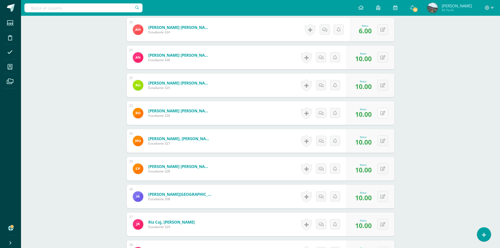
click at [386, 110] on button at bounding box center [382, 113] width 11 height 11
type input "4"
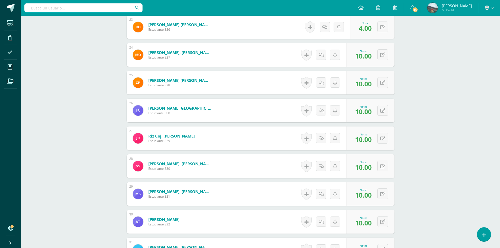
scroll to position [824, 0]
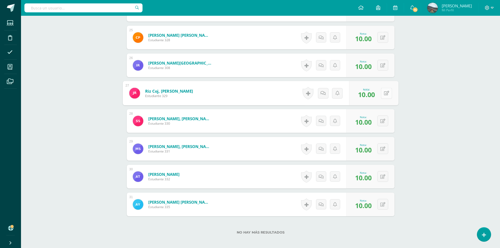
click at [382, 90] on button at bounding box center [386, 93] width 11 height 11
type input "7"
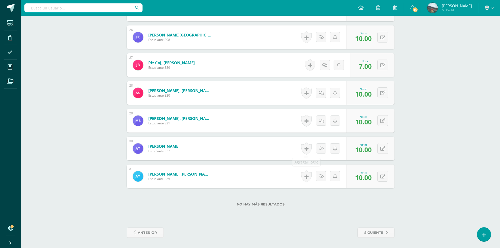
scroll to position [853, 0]
click at [386, 118] on button at bounding box center [382, 120] width 11 height 11
type input "6"
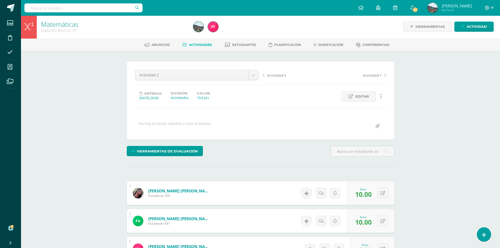
scroll to position [0, 0]
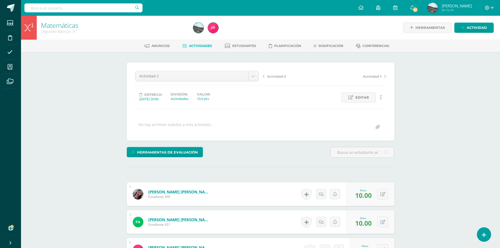
click at [278, 75] on span "Actividad 3" at bounding box center [276, 76] width 19 height 5
